Goal: Transaction & Acquisition: Purchase product/service

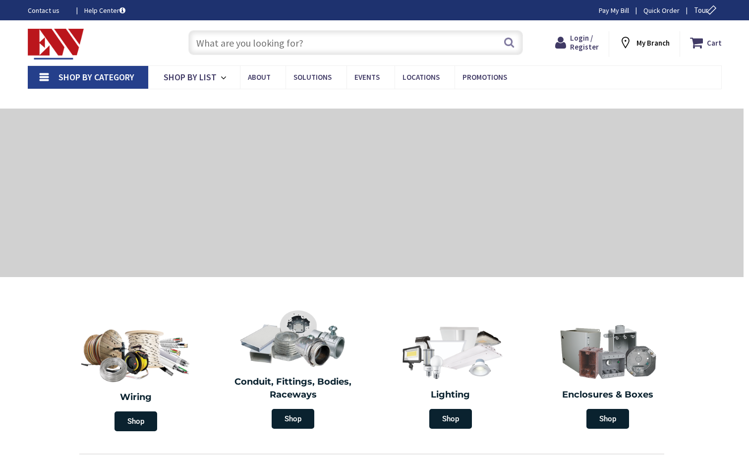
type input "CT-[GEOGRAPHIC_DATA], [GEOGRAPHIC_DATA]"
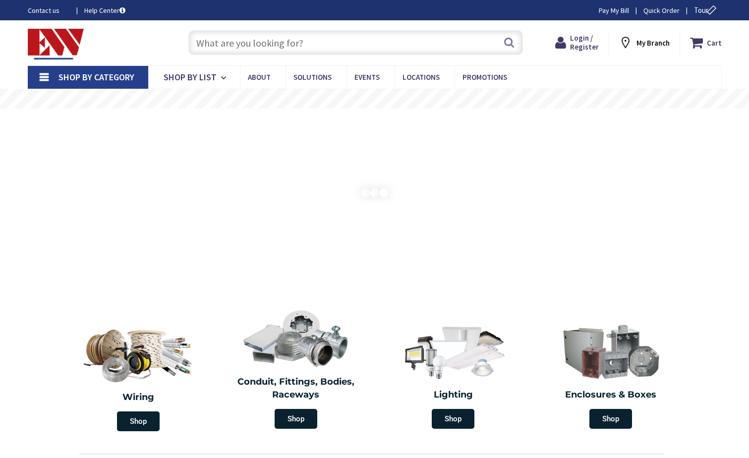
click at [218, 43] on input "text" at bounding box center [355, 42] width 335 height 25
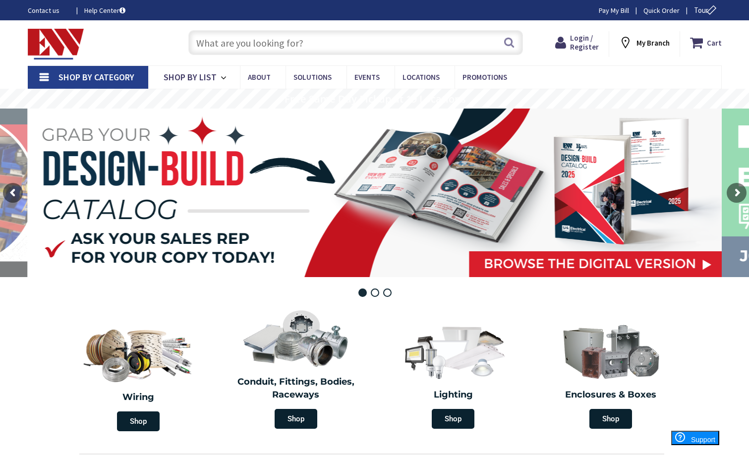
paste input "30313 fuse block"
type input "30313 fuse block"
click at [508, 48] on button "Search" at bounding box center [509, 42] width 13 height 22
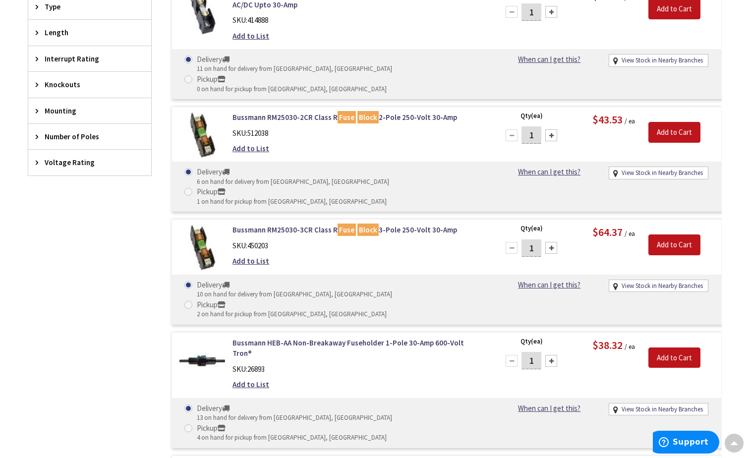
scroll to position [398, 0]
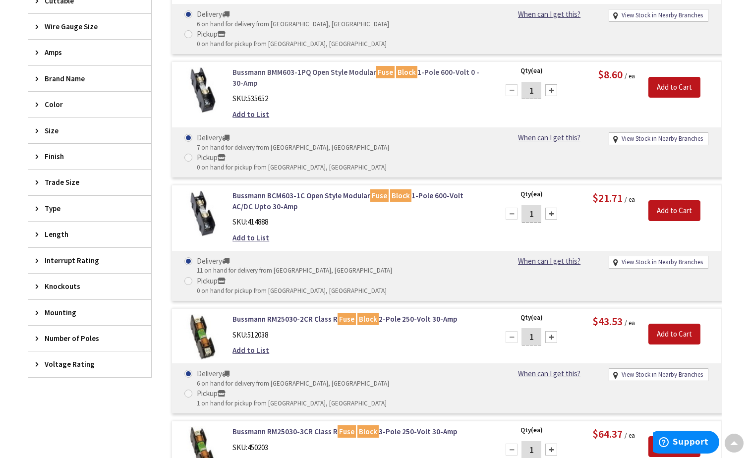
click at [267, 67] on link "Bussmann BMM603-1PQ Open Style Modular Fuse Block 1-Pole 600-Volt 0 - 30-Amp" at bounding box center [359, 77] width 252 height 21
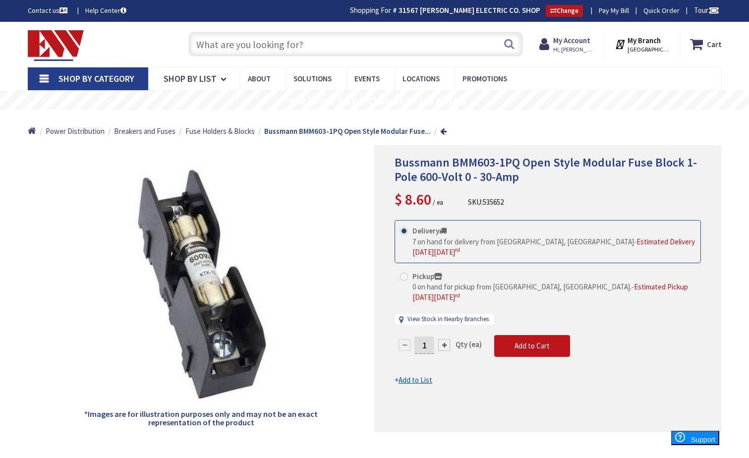
click at [446, 339] on div at bounding box center [444, 345] width 12 height 12
click at [446, 335] on div at bounding box center [548, 289] width 346 height 286
click at [446, 339] on div at bounding box center [444, 345] width 12 height 12
type input "3"
click at [215, 128] on span "Fuse Holders & Blocks" at bounding box center [219, 130] width 69 height 9
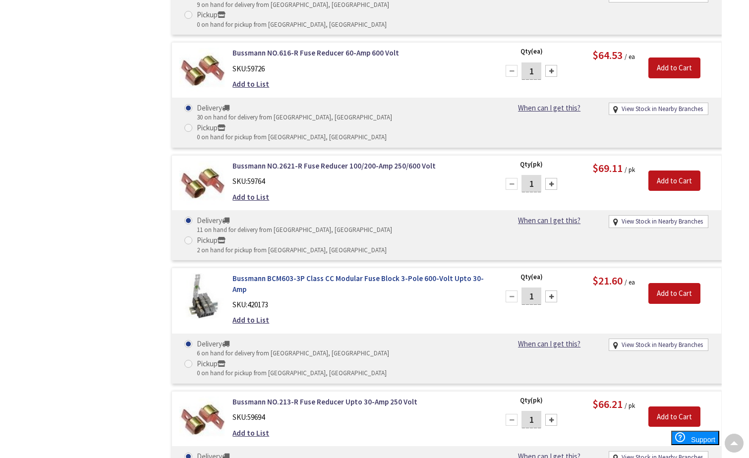
scroll to position [749, 0]
click at [299, 273] on link "Bussmann BCM603-3P Class CC Modular Fuse Block 3-Pole 600-Volt Upto 30-Amp" at bounding box center [359, 283] width 252 height 21
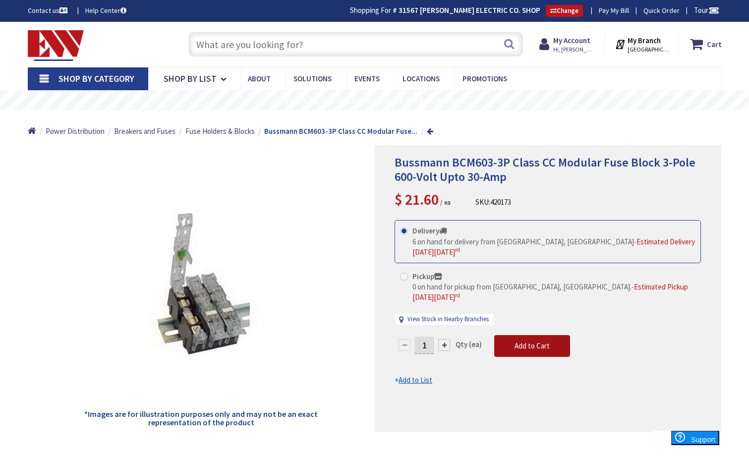
click at [520, 342] on button "Add to Cart" at bounding box center [532, 346] width 76 height 22
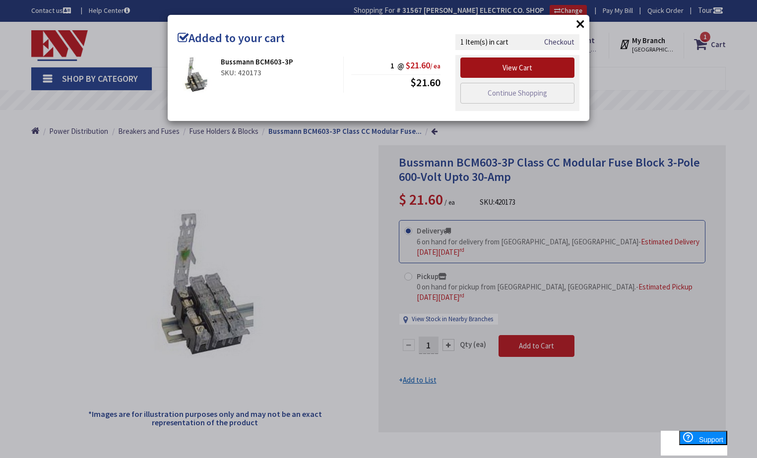
click at [524, 68] on link "View Cart" at bounding box center [517, 68] width 114 height 21
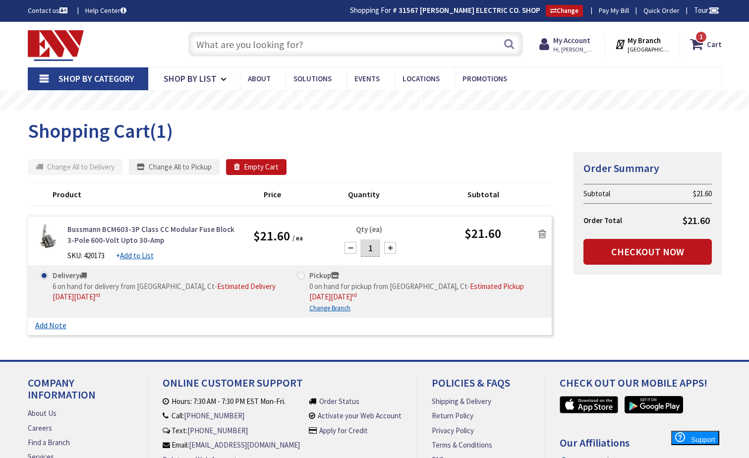
click at [112, 231] on link "Bussmann BCM603-3P Class CC Modular Fuse Block 3-Pole 600-Volt Upto 30-Amp" at bounding box center [153, 234] width 172 height 21
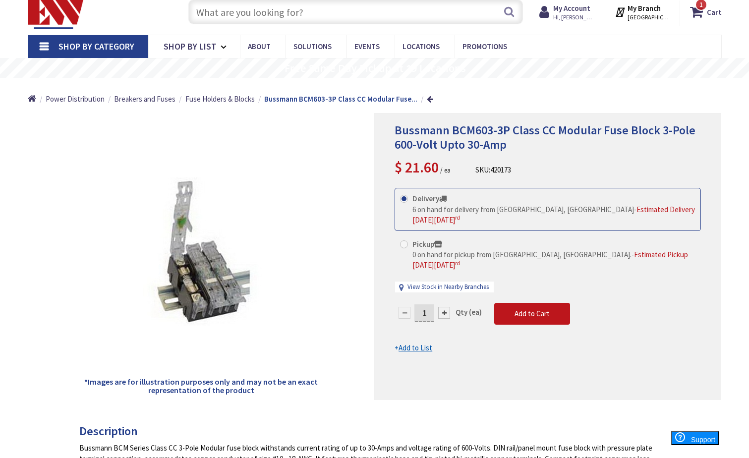
scroll to position [99, 0]
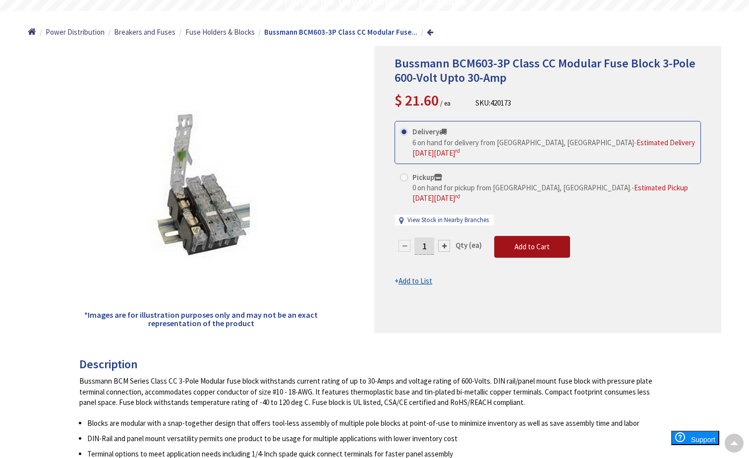
click at [515, 242] on span "Add to Cart" at bounding box center [532, 246] width 35 height 9
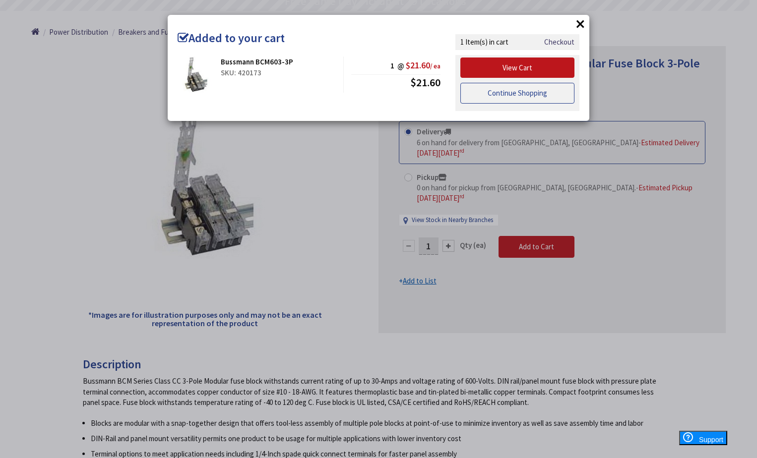
click at [528, 96] on link "Continue Shopping" at bounding box center [517, 93] width 114 height 21
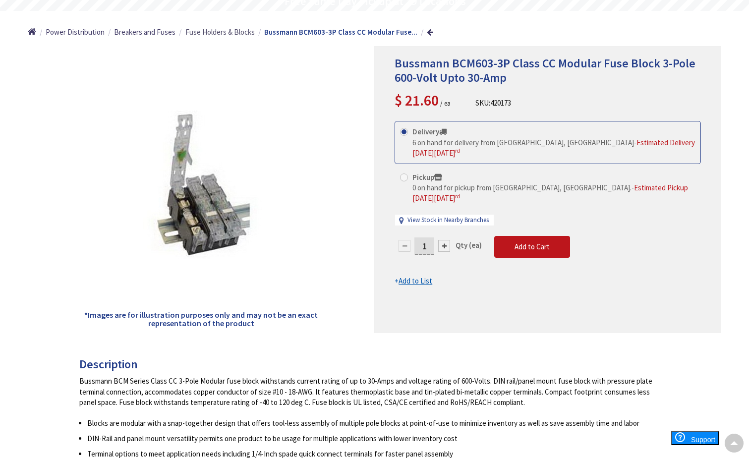
click at [218, 34] on span "Fuse Holders & Blocks" at bounding box center [219, 31] width 69 height 9
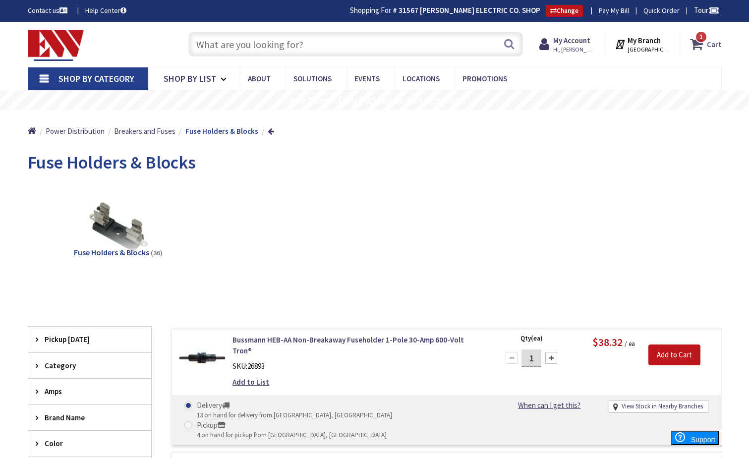
click at [693, 44] on icon at bounding box center [698, 44] width 17 height 18
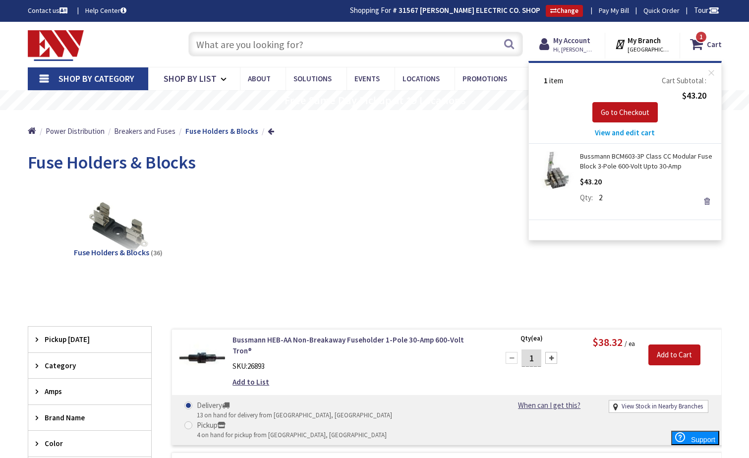
click at [590, 164] on link "Bussmann BCM603-3P Class CC Modular Fuse Block 3-Pole 600-Volt Upto 30-Amp" at bounding box center [647, 161] width 134 height 20
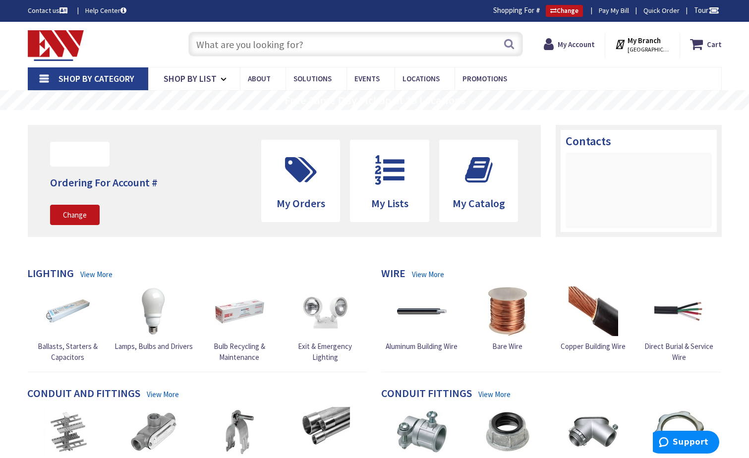
click at [269, 47] on input "text" at bounding box center [355, 44] width 335 height 25
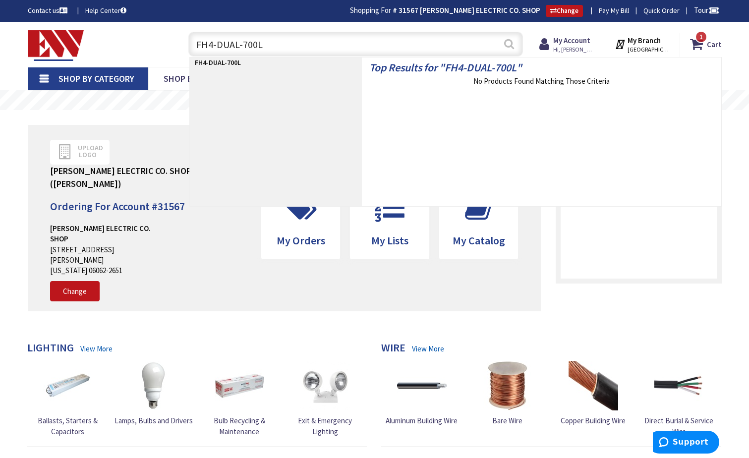
type input "FH4-DUAL-700L"
click at [510, 51] on button "Search" at bounding box center [509, 44] width 13 height 22
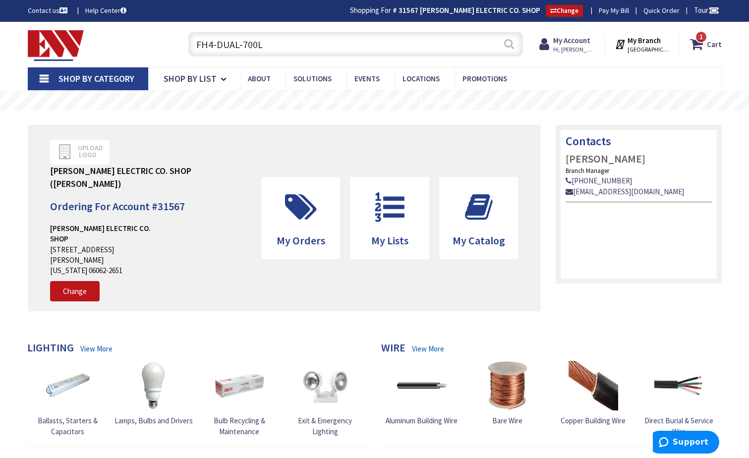
click at [510, 42] on button "Search" at bounding box center [509, 44] width 13 height 22
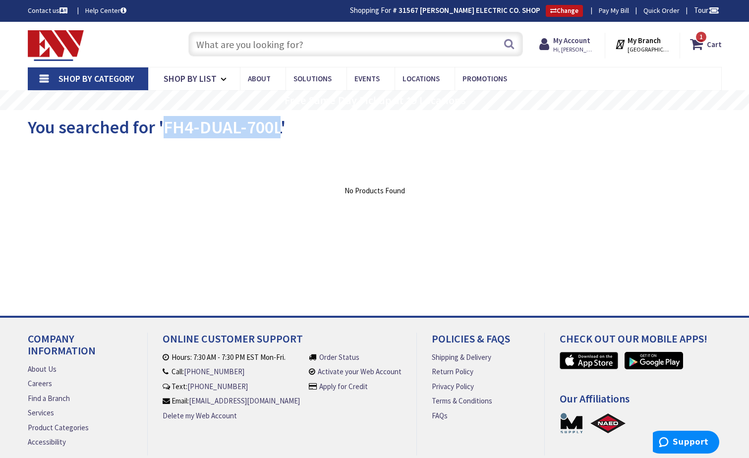
drag, startPoint x: 165, startPoint y: 129, endPoint x: 279, endPoint y: 134, distance: 113.6
click at [279, 134] on span "You searched for 'FH4-DUAL-700L'" at bounding box center [157, 127] width 258 height 22
drag, startPoint x: 278, startPoint y: 134, endPoint x: 228, endPoint y: 132, distance: 50.1
copy span "FH4-DUAL-700L"
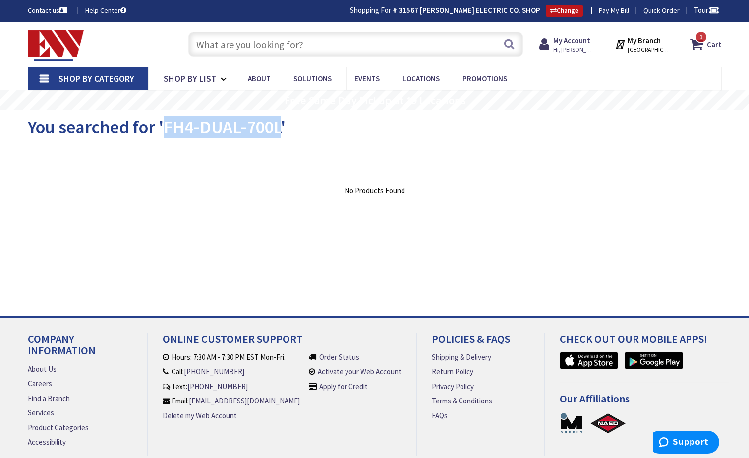
copy span "FH4-DUAL-700L"
